Goal: Task Accomplishment & Management: Manage account settings

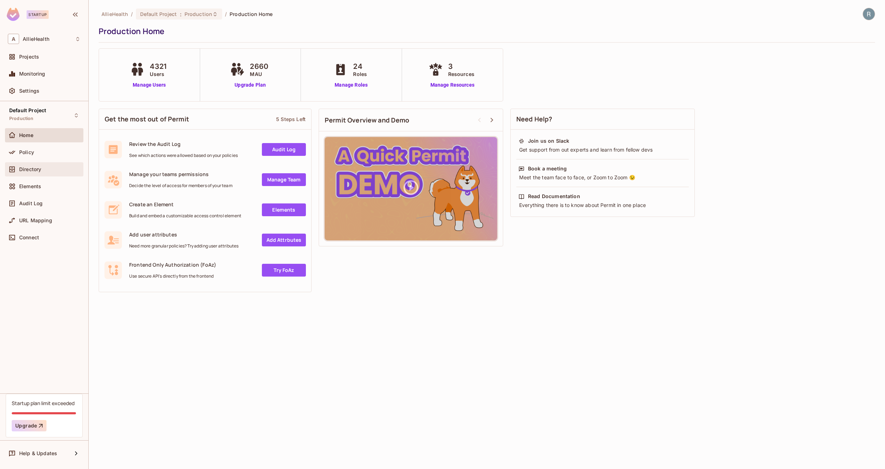
click at [31, 169] on span "Directory" at bounding box center [30, 169] width 22 height 6
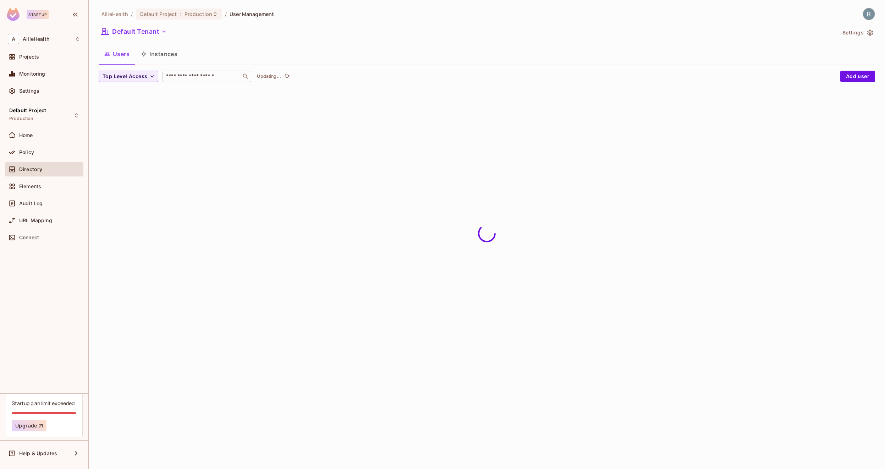
click at [216, 77] on input "text" at bounding box center [202, 76] width 74 height 7
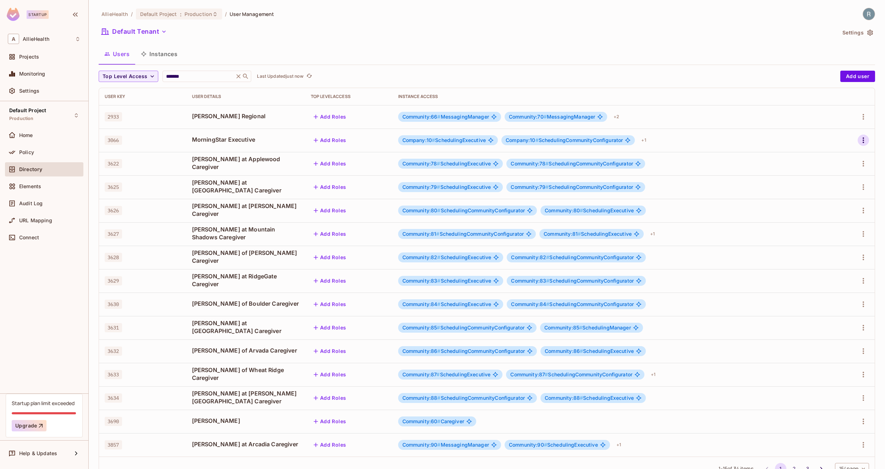
click at [862, 140] on icon "button" at bounding box center [862, 140] width 1 height 6
click at [834, 153] on li "Edit" at bounding box center [827, 157] width 63 height 16
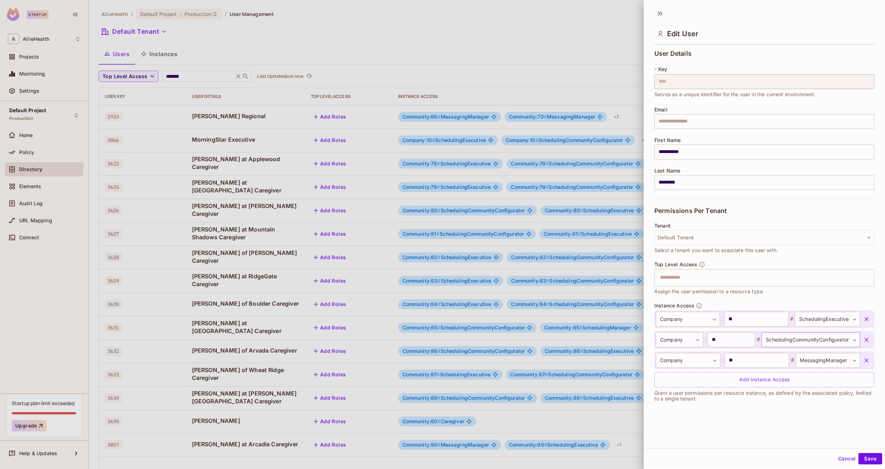
scroll to position [1, 0]
click at [226, 140] on div at bounding box center [442, 234] width 885 height 469
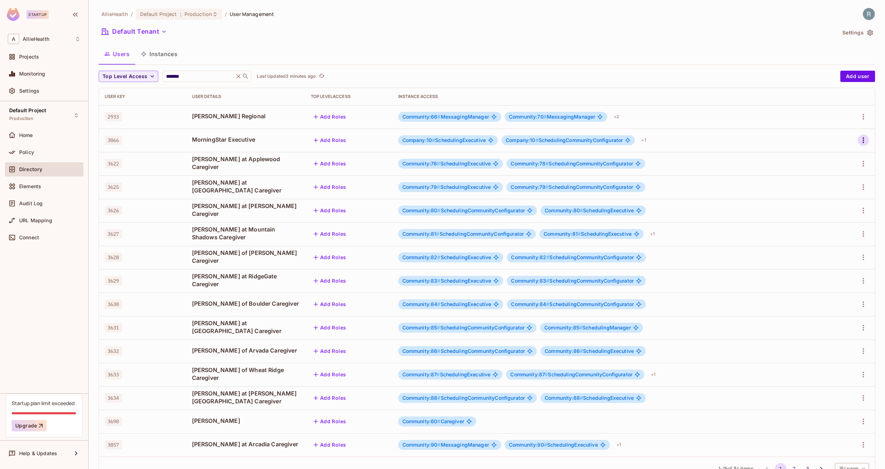
click at [859, 142] on icon "button" at bounding box center [863, 140] width 9 height 9
click at [818, 155] on div "Edit" at bounding box center [820, 156] width 10 height 7
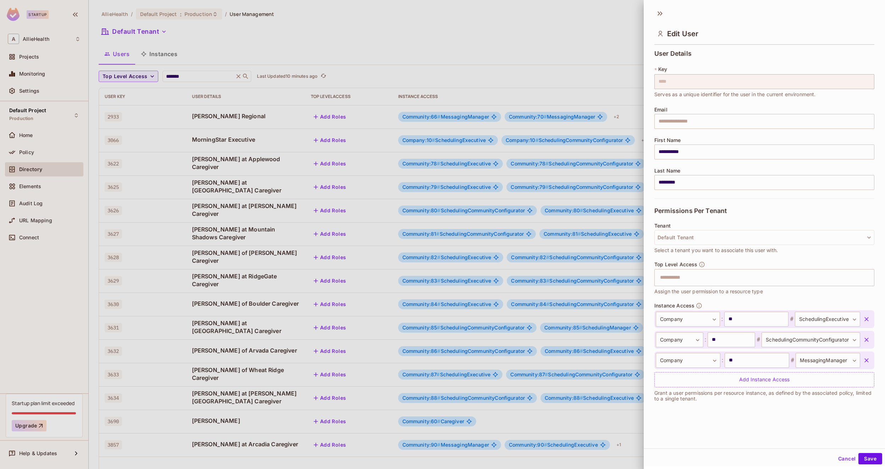
click at [198, 74] on div at bounding box center [442, 234] width 885 height 469
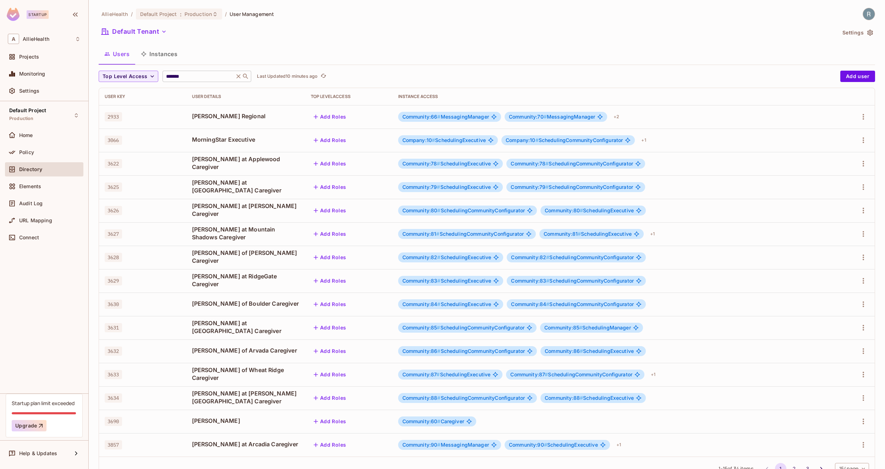
click at [178, 76] on input "*******" at bounding box center [198, 76] width 67 height 7
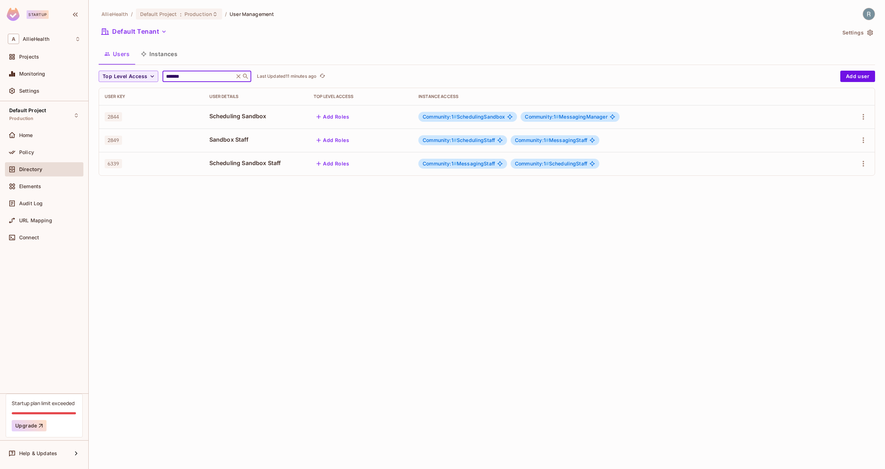
type input "*******"
